Goal: Find contact information: Find contact information

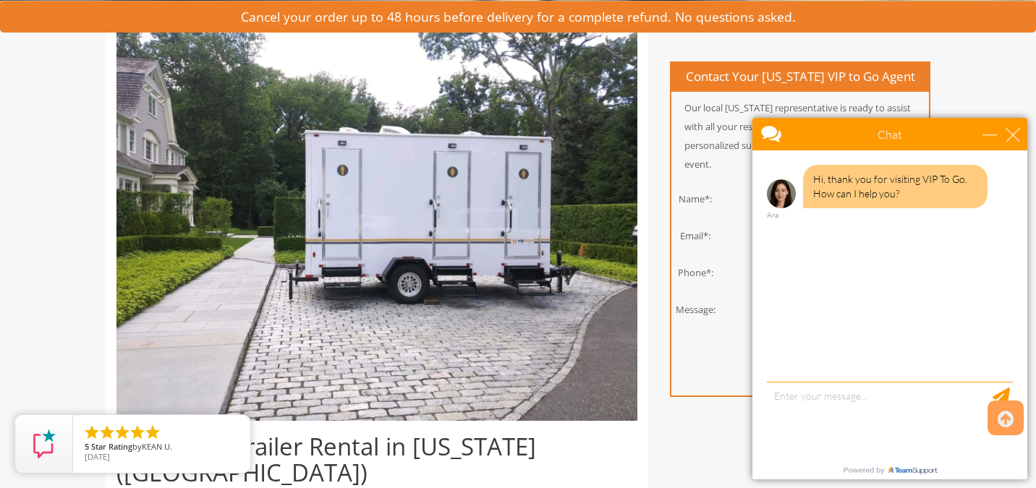
scroll to position [289, 0]
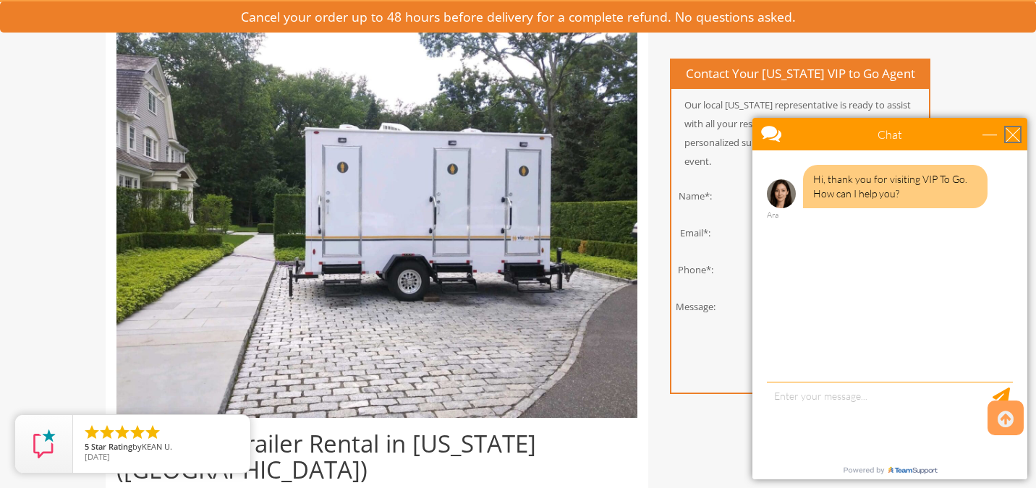
click at [1011, 132] on div "close" at bounding box center [1012, 134] width 14 height 14
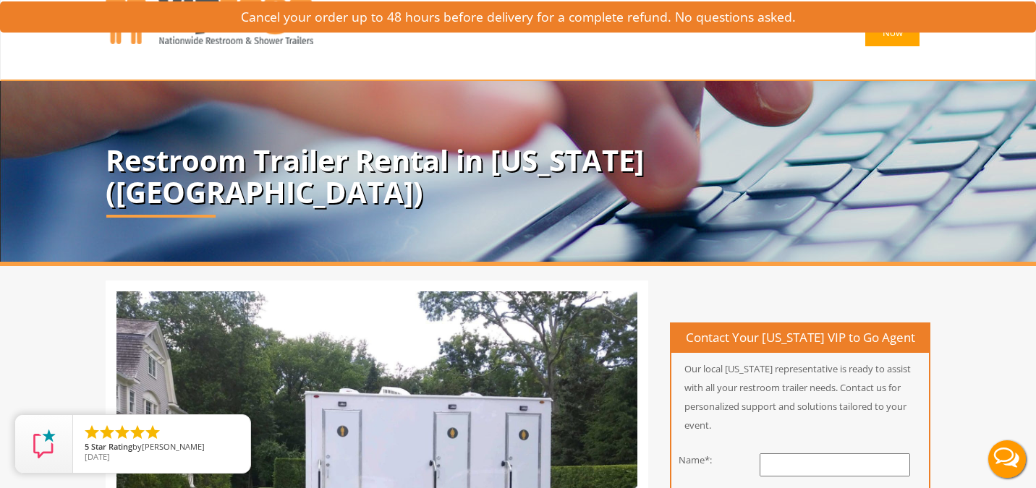
scroll to position [0, 0]
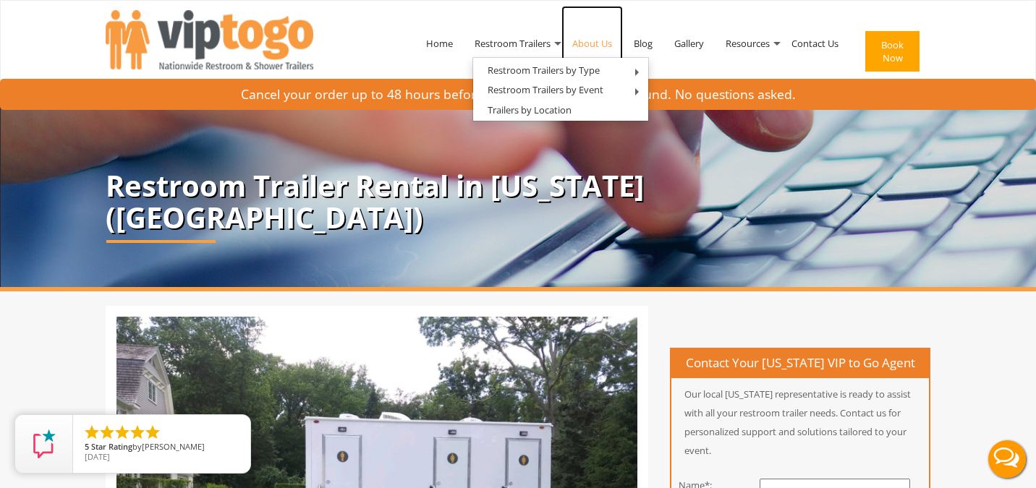
click at [586, 42] on link "About Us" at bounding box center [591, 43] width 61 height 75
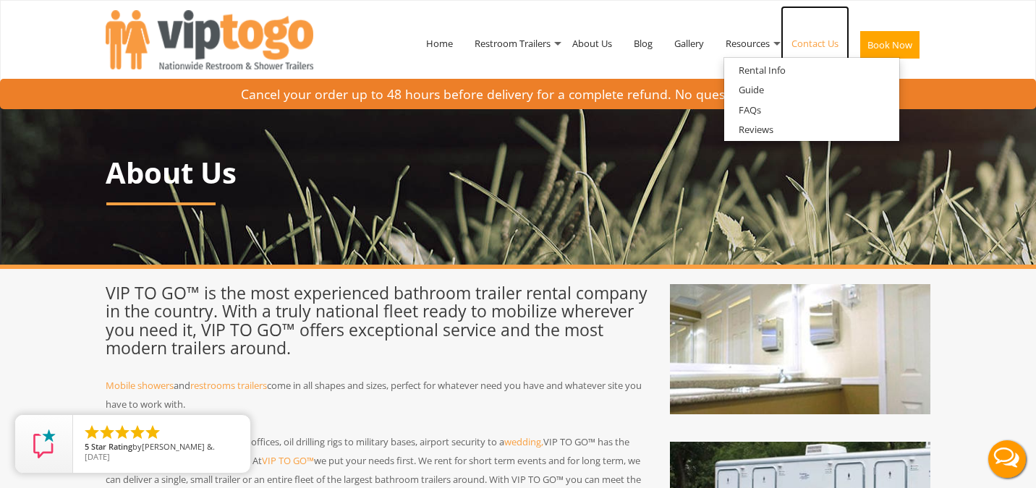
click at [801, 37] on link "Contact Us" at bounding box center [815, 43] width 69 height 75
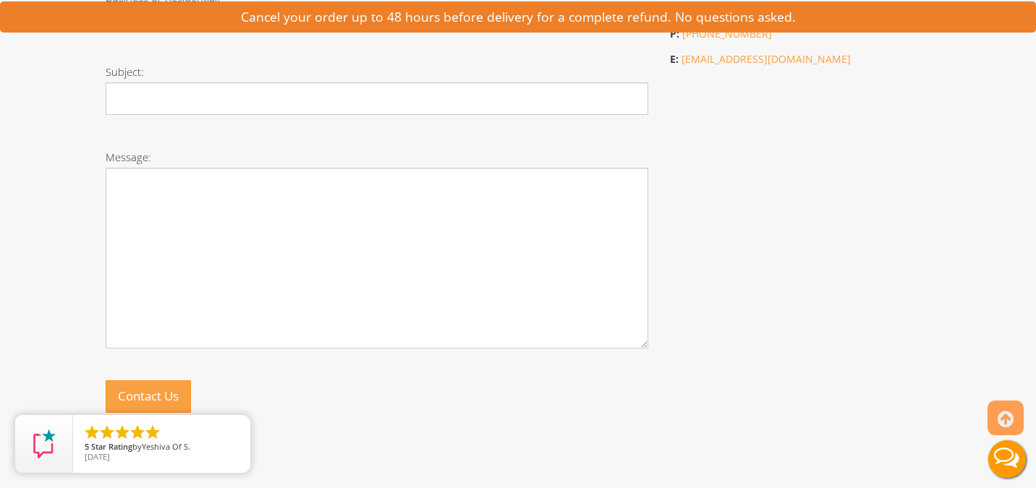
scroll to position [217, 0]
